Goal: Transaction & Acquisition: Purchase product/service

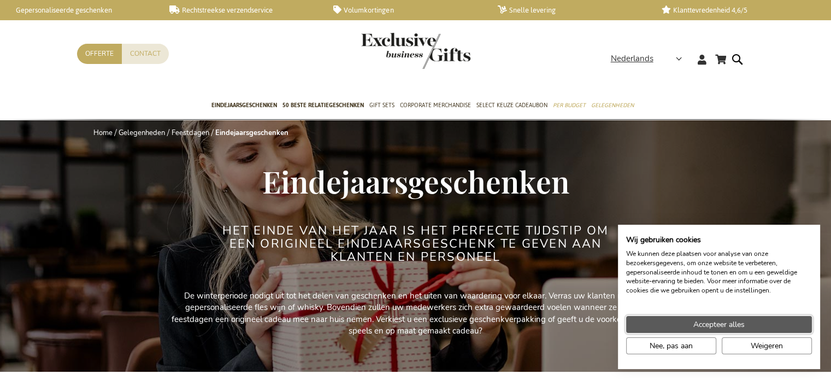
drag, startPoint x: 700, startPoint y: 328, endPoint x: 690, endPoint y: 319, distance: 13.5
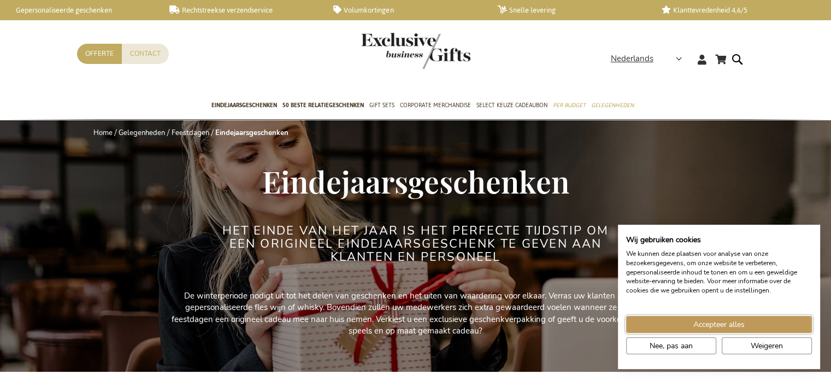
click at [700, 327] on span "Accepteer alles" at bounding box center [718, 324] width 51 height 11
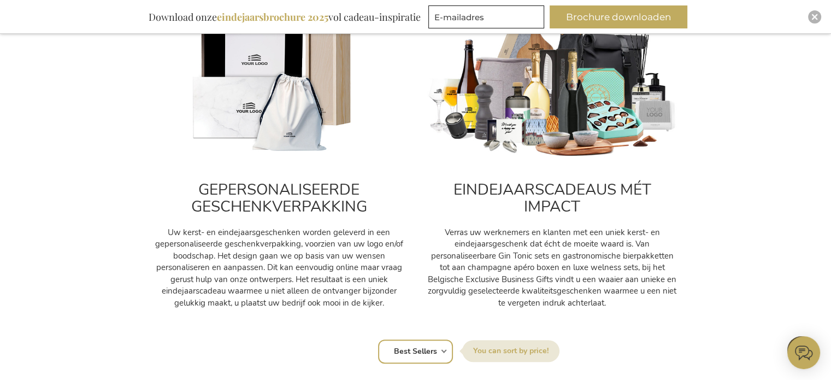
scroll to position [382, 0]
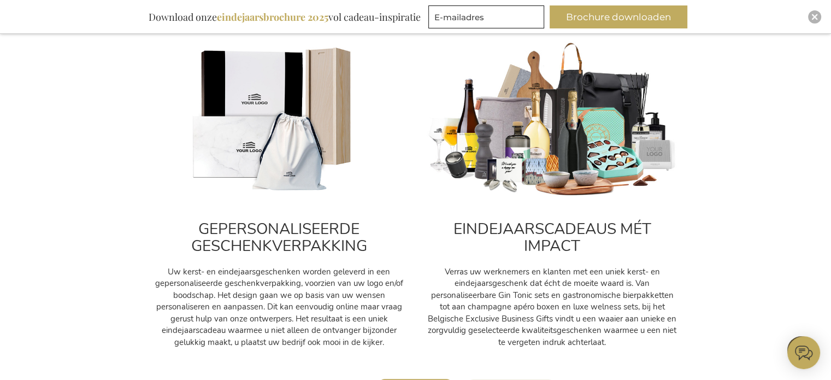
click at [559, 152] on img at bounding box center [552, 120] width 251 height 157
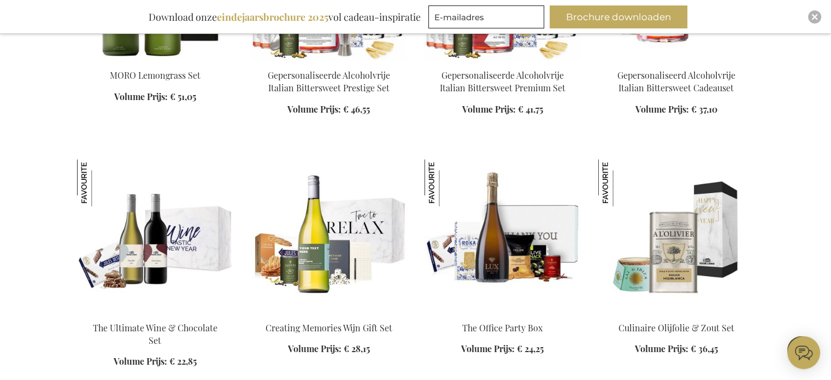
scroll to position [1475, 0]
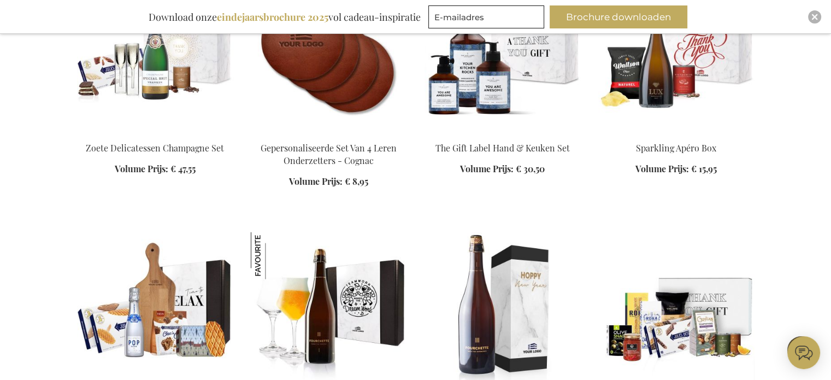
scroll to position [1912, 0]
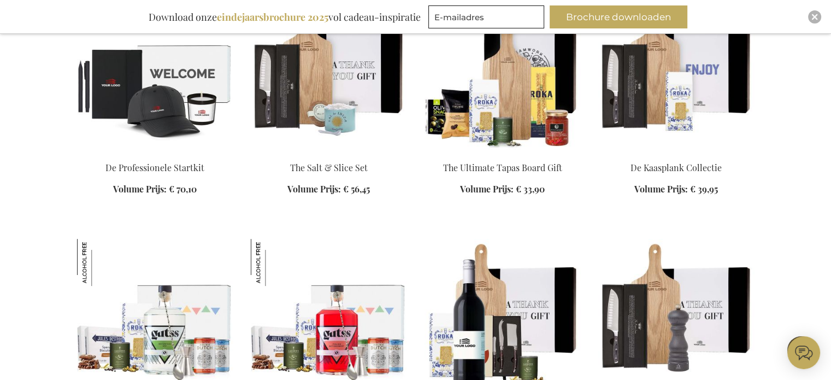
scroll to position [4425, 0]
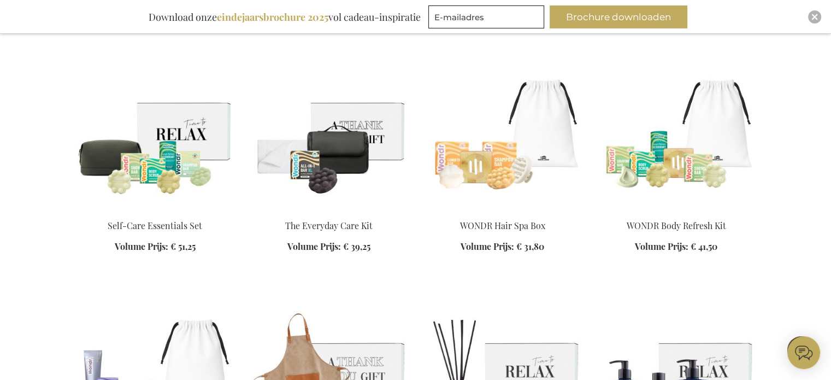
scroll to position [5190, 0]
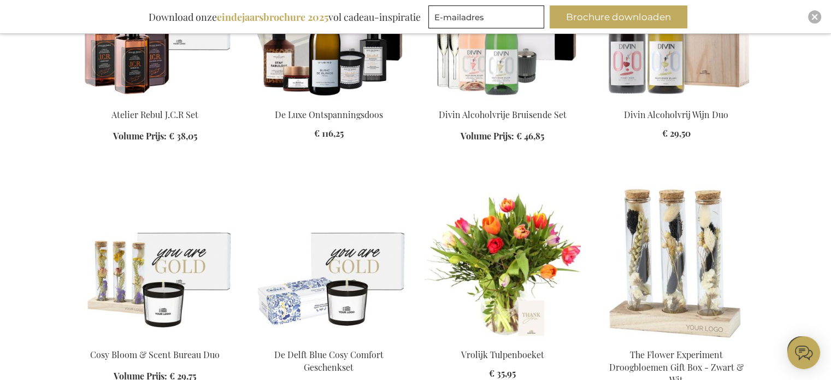
scroll to position [5682, 0]
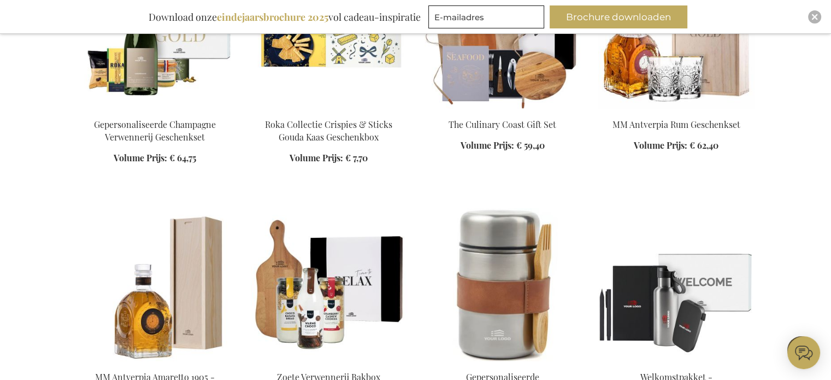
scroll to position [6447, 0]
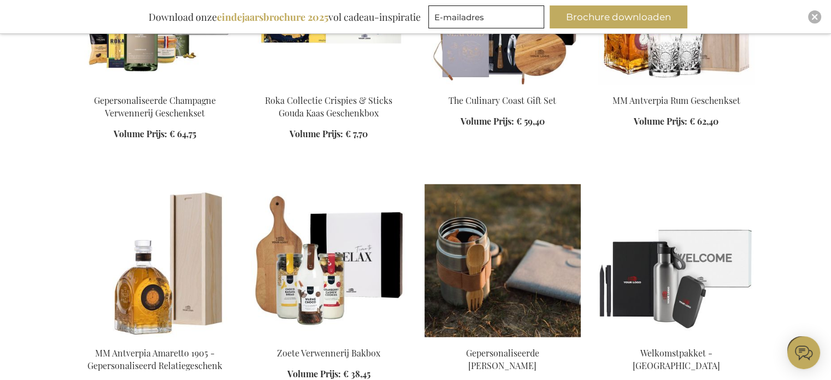
click at [511, 198] on img at bounding box center [503, 260] width 156 height 153
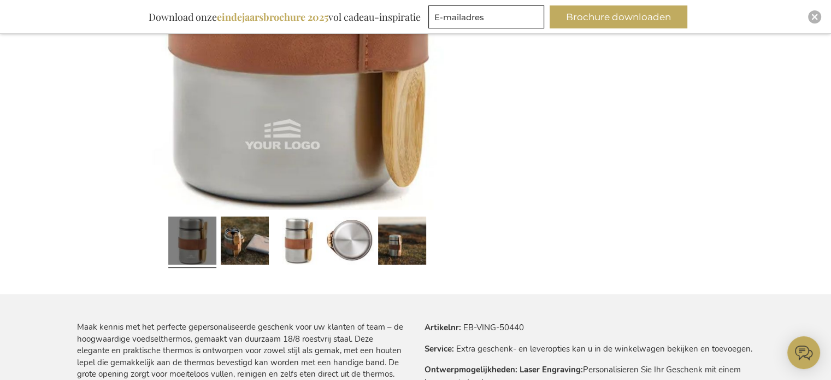
scroll to position [437, 0]
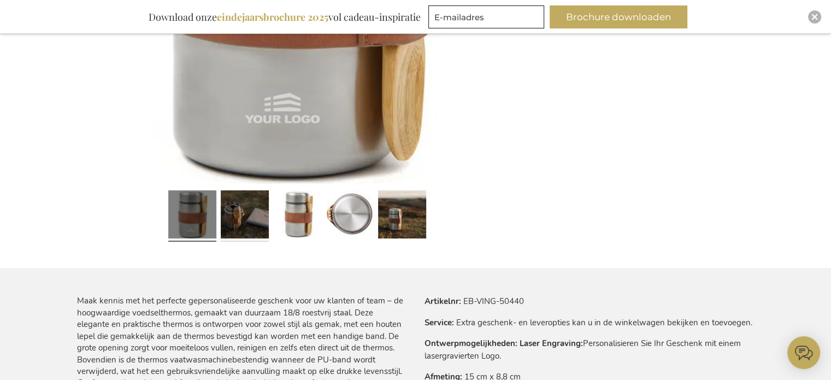
click at [241, 222] on link at bounding box center [245, 216] width 48 height 60
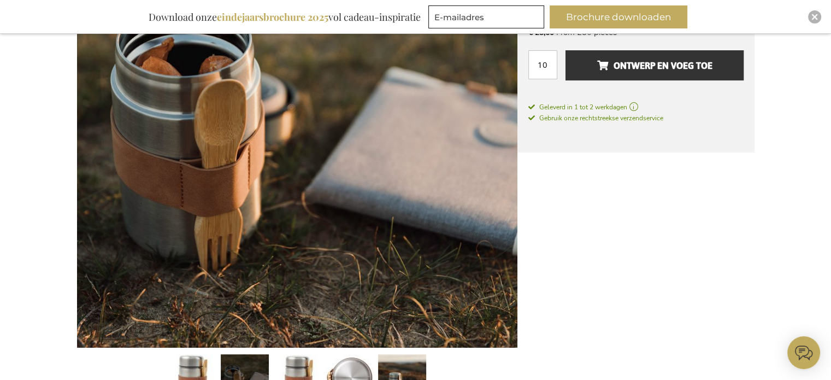
scroll to position [382, 0]
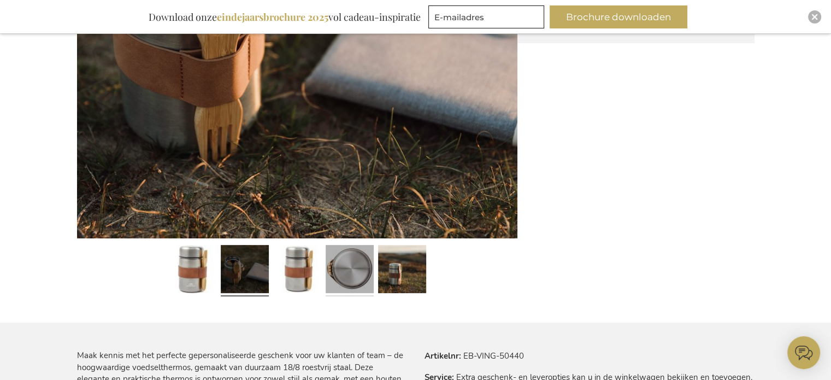
click at [347, 275] on link at bounding box center [350, 271] width 48 height 60
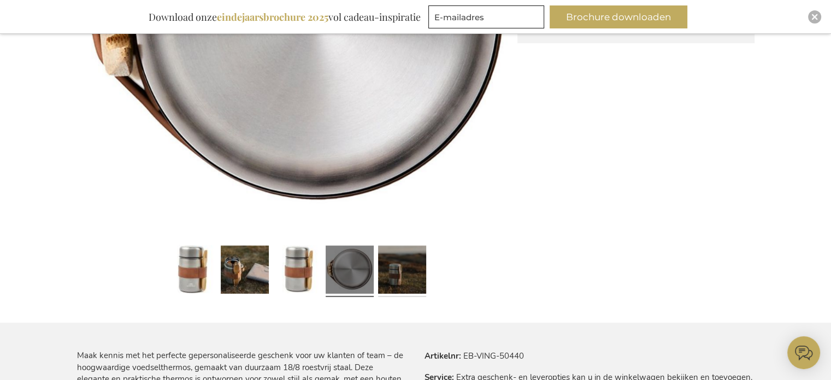
click at [406, 273] on link at bounding box center [402, 271] width 48 height 60
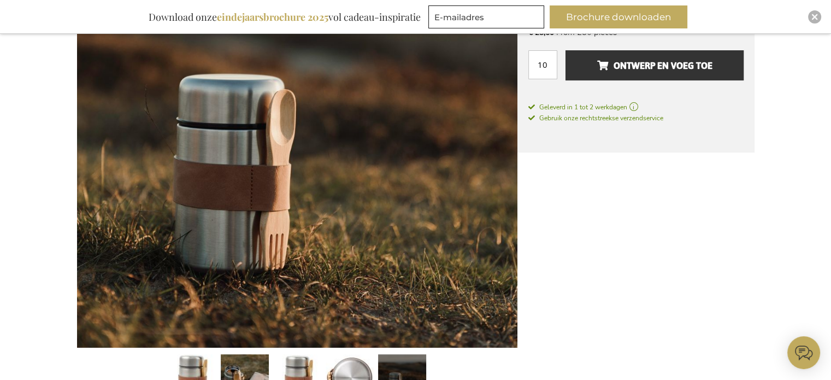
scroll to position [164, 0]
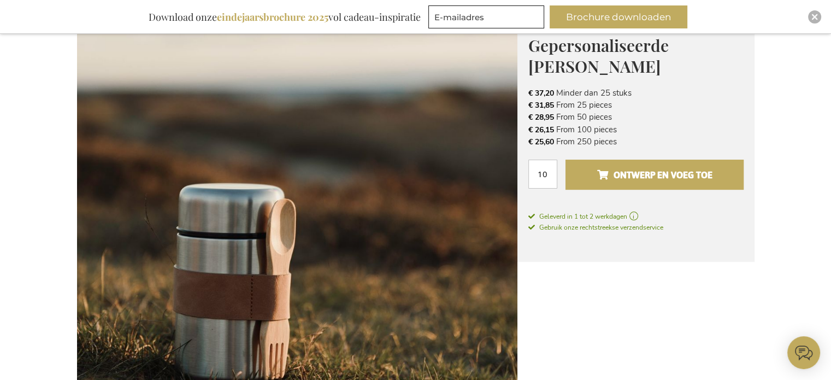
click at [622, 174] on span "Ontwerp en voeg toe" at bounding box center [654, 174] width 115 height 17
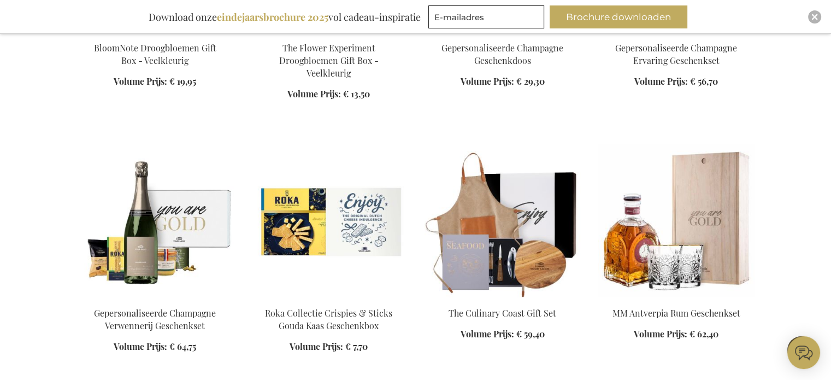
scroll to position [6359, 0]
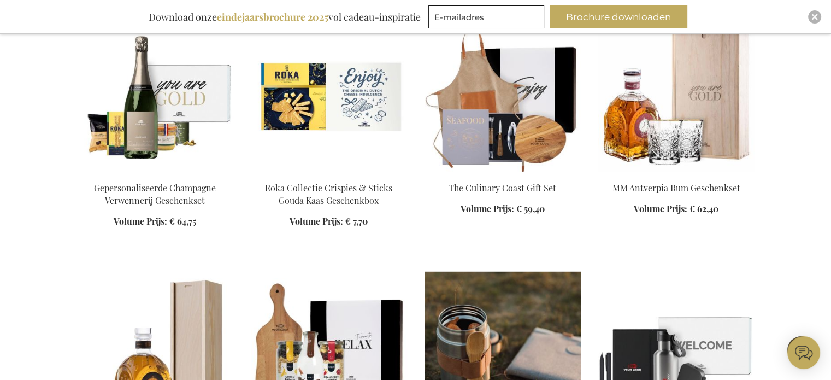
click at [493, 272] on img at bounding box center [503, 348] width 156 height 153
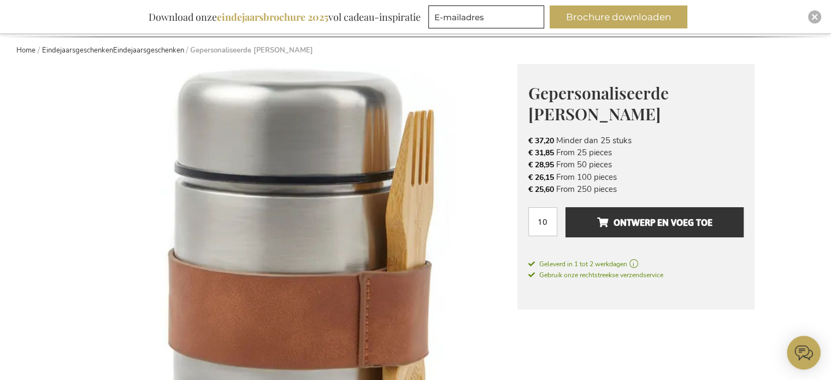
scroll to position [273, 0]
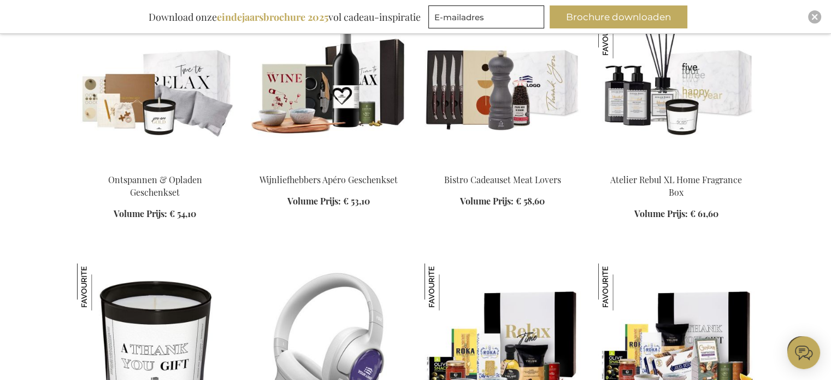
scroll to position [2981, 0]
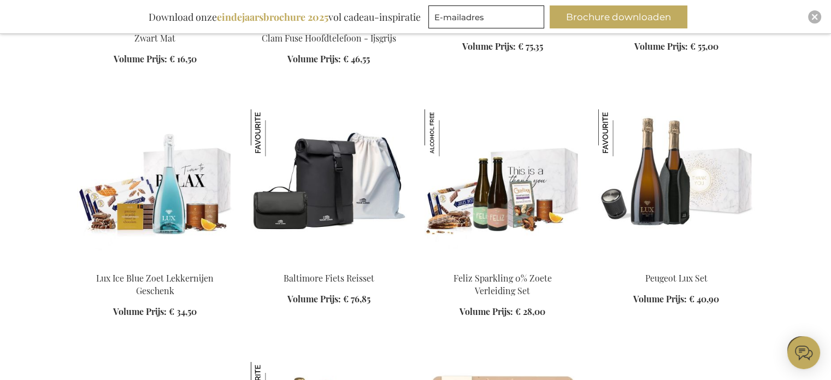
scroll to position [3473, 0]
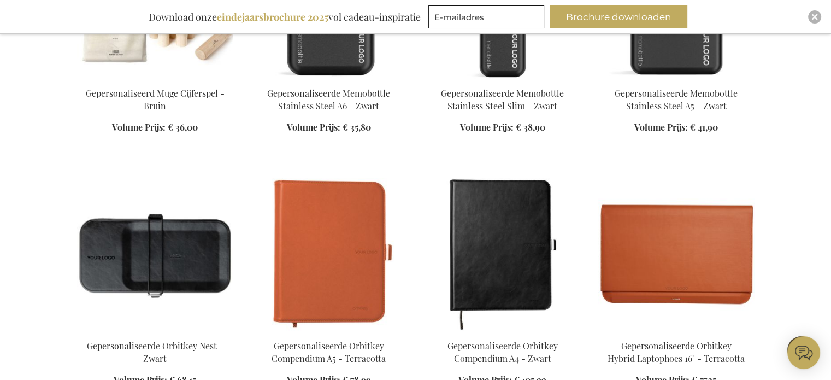
scroll to position [4292, 0]
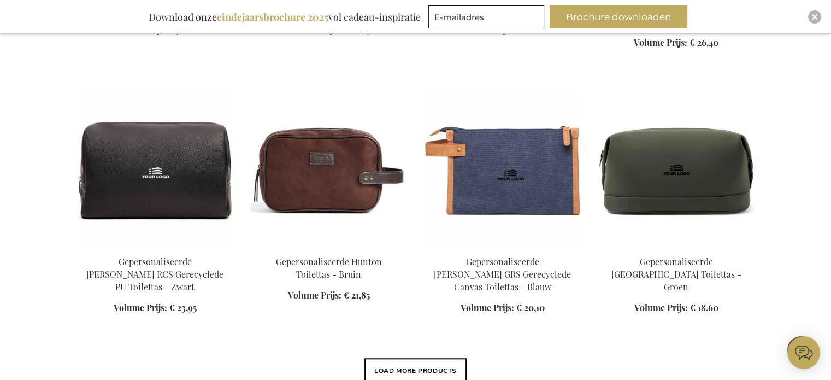
scroll to position [5112, 0]
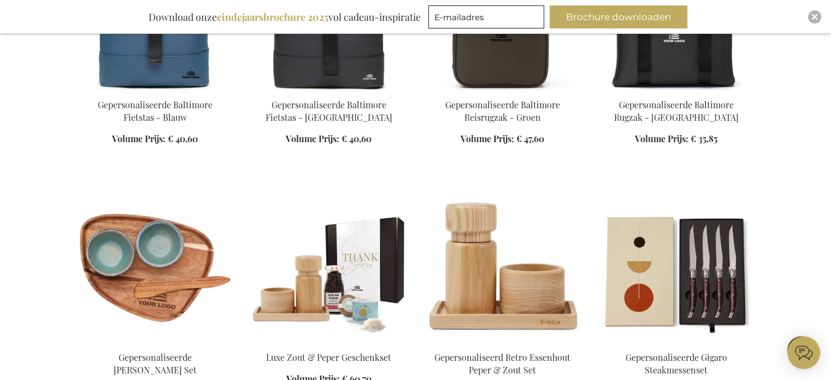
scroll to position [5767, 0]
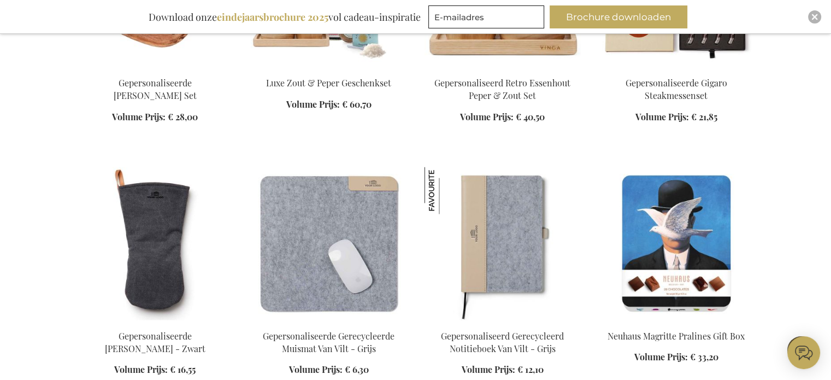
scroll to position [6040, 0]
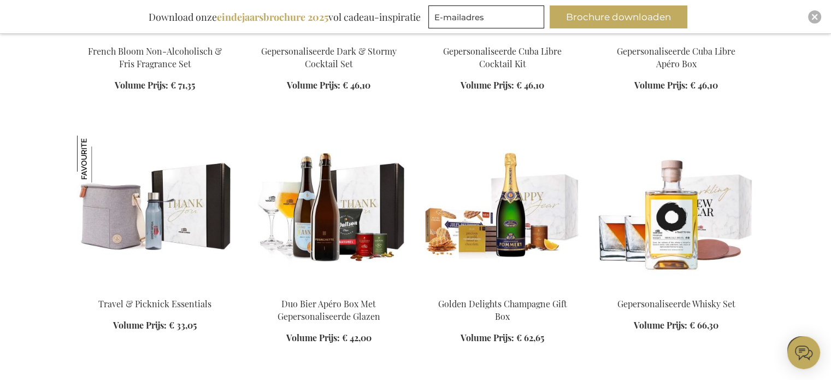
scroll to position [7352, 0]
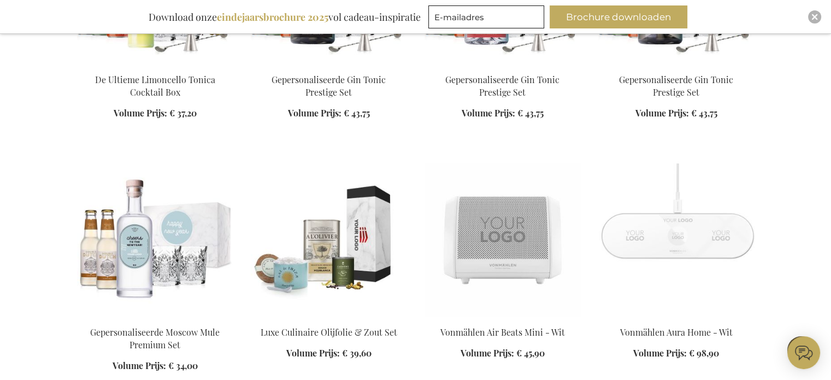
scroll to position [8062, 0]
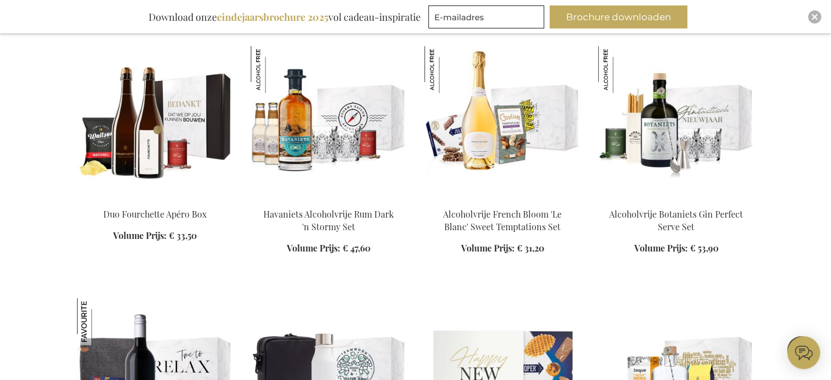
scroll to position [9100, 0]
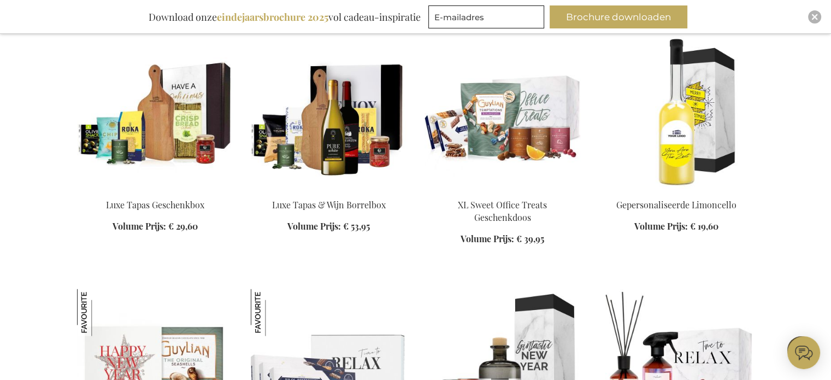
scroll to position [10357, 0]
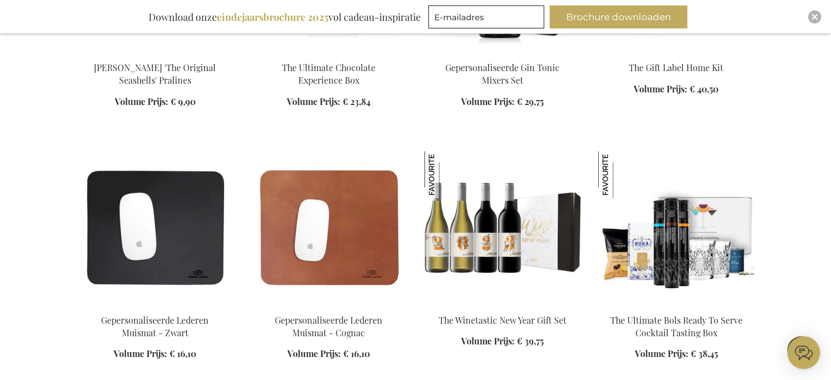
scroll to position [10630, 0]
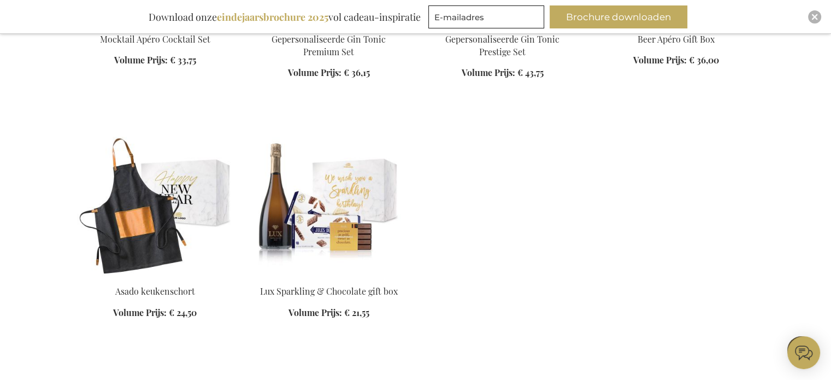
scroll to position [11012, 0]
